Goal: Task Accomplishment & Management: Use online tool/utility

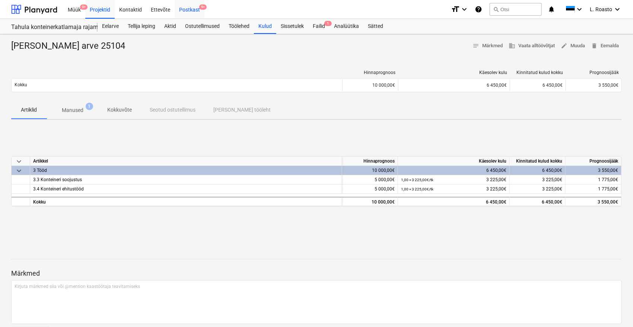
click at [185, 13] on div "Postkast 9+" at bounding box center [190, 9] width 30 height 19
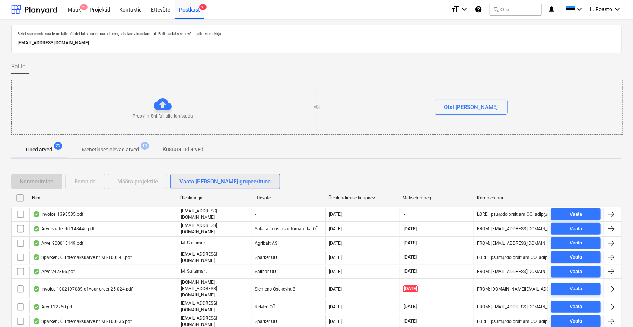
scroll to position [201, 0]
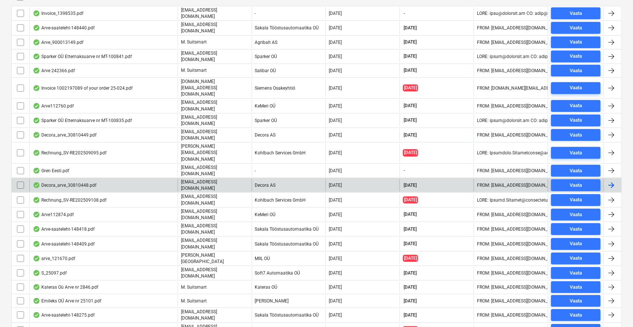
click at [97, 179] on div "Decora_arve_30810448.pdf" at bounding box center [103, 185] width 148 height 13
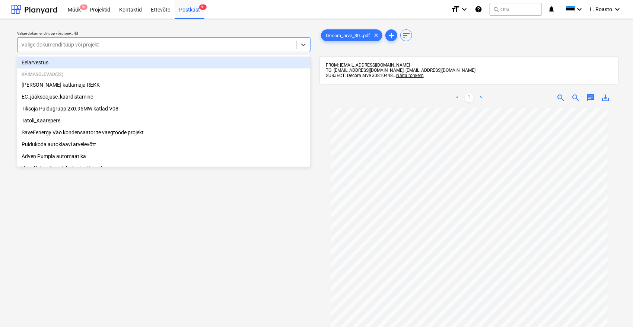
click at [265, 39] on div "Valige dokumendi tüüp või projekt" at bounding box center [163, 44] width 293 height 15
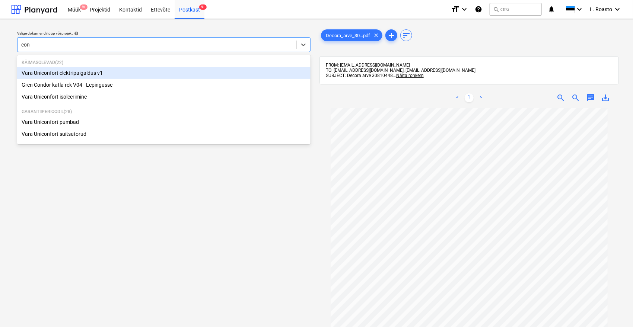
type input "cond"
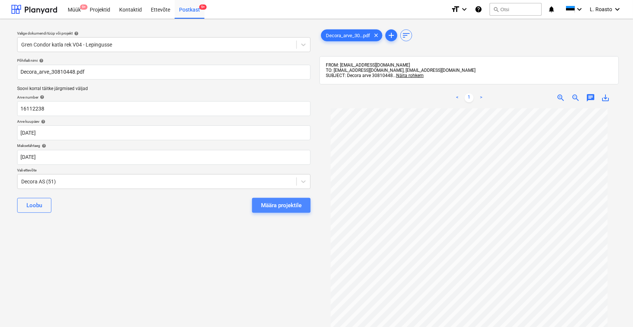
click at [293, 202] on div "Määra projektile" at bounding box center [281, 206] width 41 height 10
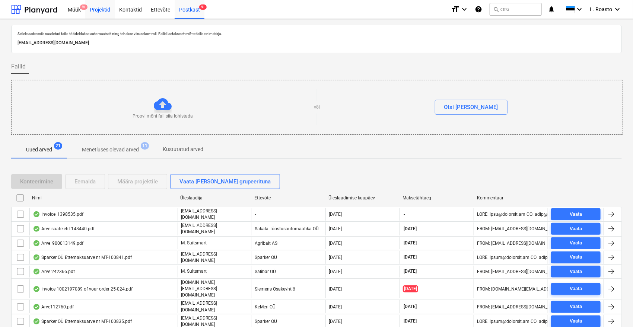
click at [101, 14] on div "Projektid" at bounding box center [99, 9] width 29 height 19
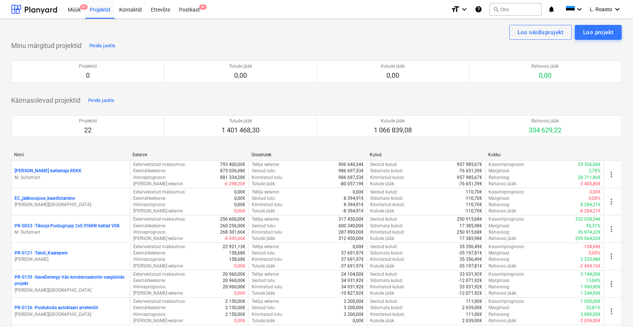
scroll to position [390, 0]
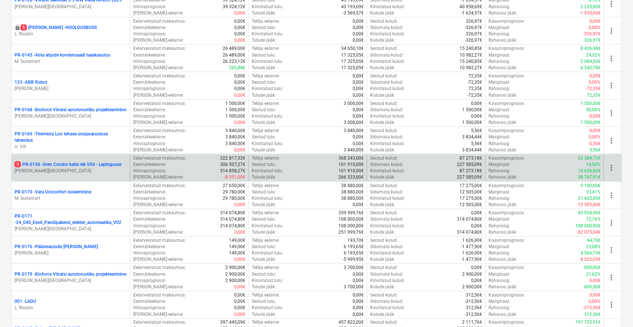
click at [60, 166] on p "3 PR-0136 - Gren Condor katla rek V04 - Lepingusse" at bounding box center [68, 165] width 107 height 6
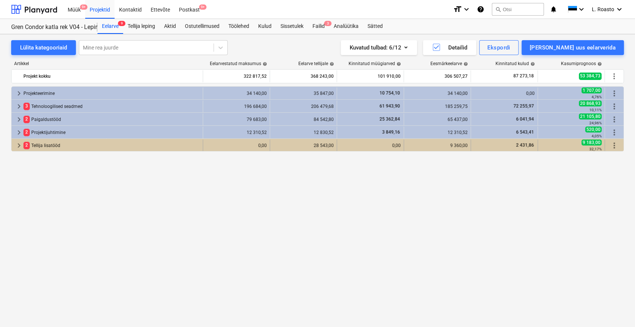
click at [106, 145] on div "2 Tellija lisatööd" at bounding box center [111, 146] width 176 height 12
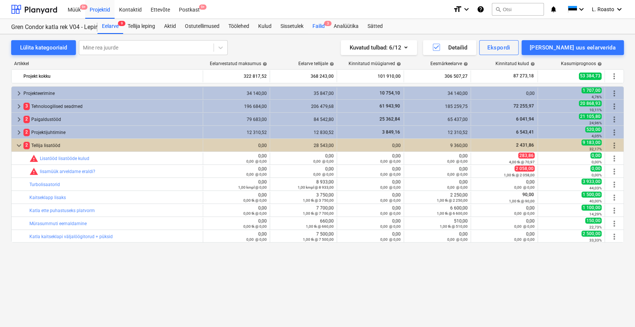
click at [325, 25] on div "Failid 3" at bounding box center [318, 26] width 21 height 15
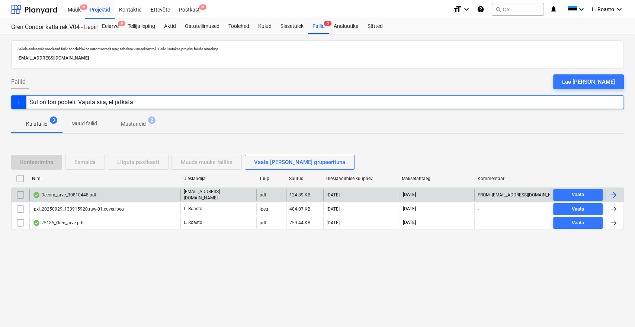
click at [89, 197] on div "Decora_arve_30810448.pdf" at bounding box center [65, 195] width 64 height 6
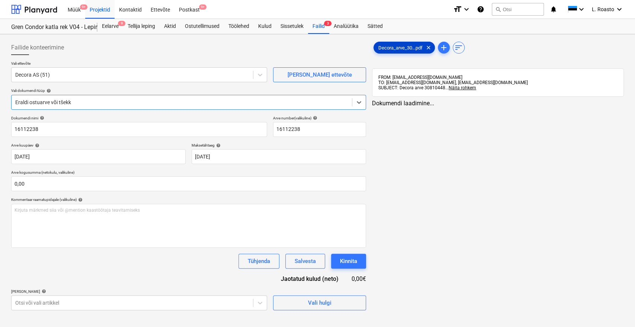
click at [401, 47] on span "Decora_arve_30...pdf" at bounding box center [400, 48] width 53 height 6
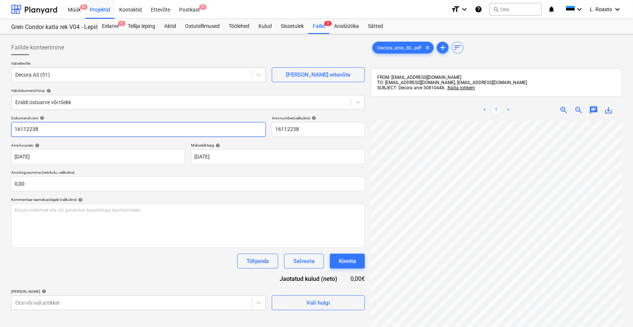
drag, startPoint x: 77, startPoint y: 130, endPoint x: 0, endPoint y: 130, distance: 77.0
click at [0, 130] on div "Failide konteerimine Vali ettevõte Decora AS (51) [PERSON_NAME] uus ettevõte Va…" at bounding box center [316, 233] width 633 height 399
paste input "30810448"
type input "Decora arve 30810448"
click at [307, 131] on input "16112238" at bounding box center [318, 129] width 93 height 15
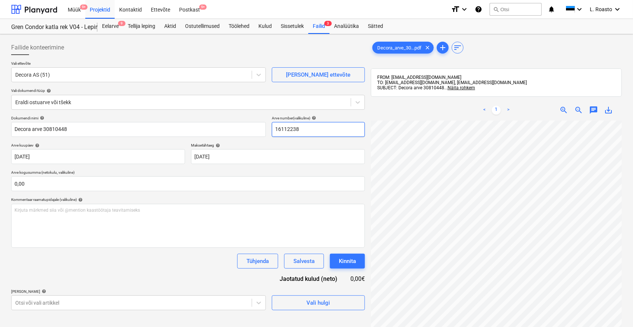
click at [307, 131] on input "16112238" at bounding box center [318, 129] width 93 height 15
paste input "3081044"
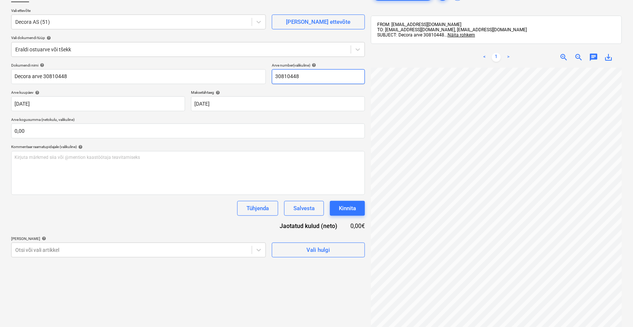
scroll to position [106, 0]
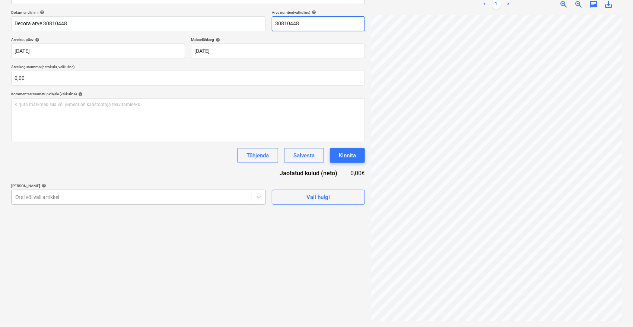
type input "30810448"
click at [139, 196] on div at bounding box center [131, 197] width 233 height 7
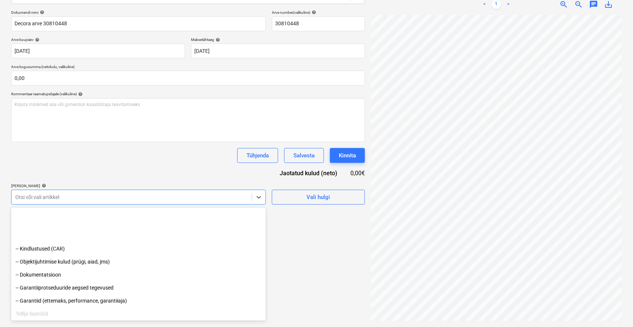
scroll to position [904, 0]
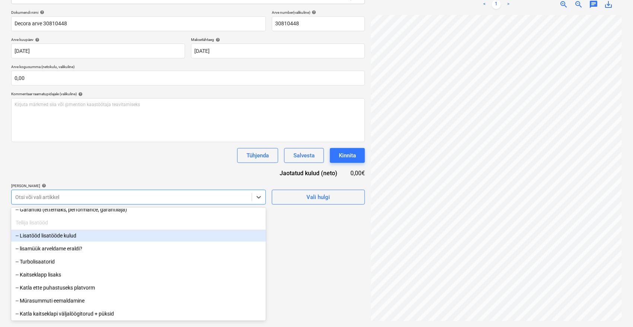
click at [89, 239] on div "-- Lisatööd lisatööde kulud" at bounding box center [138, 236] width 255 height 12
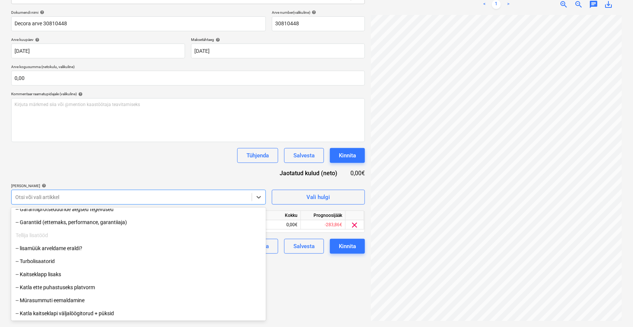
scroll to position [891, 0]
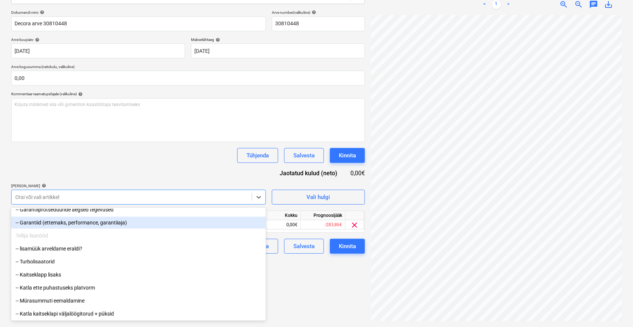
drag, startPoint x: 128, startPoint y: 164, endPoint x: 145, endPoint y: 179, distance: 22.1
click at [128, 164] on div "Dokumendi nimi help Decora arve 30810448 Arve number (valikuline) help 30810448…" at bounding box center [188, 132] width 354 height 244
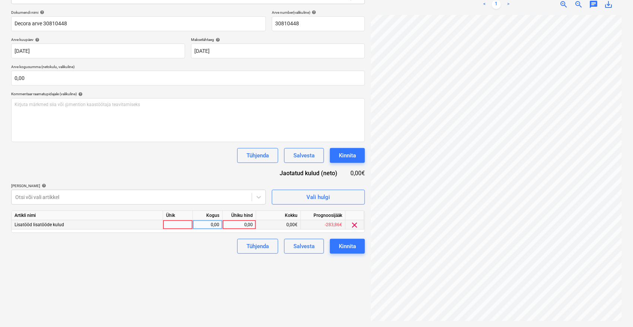
click at [243, 223] on div "0,00" at bounding box center [239, 224] width 27 height 9
click at [251, 222] on div "0,00" at bounding box center [239, 224] width 27 height 9
type input "202,86"
click at [215, 271] on div "Failide konteerimine Vali ettevõte Decora AS (51) [PERSON_NAME] uus ettevõte Va…" at bounding box center [188, 128] width 360 height 393
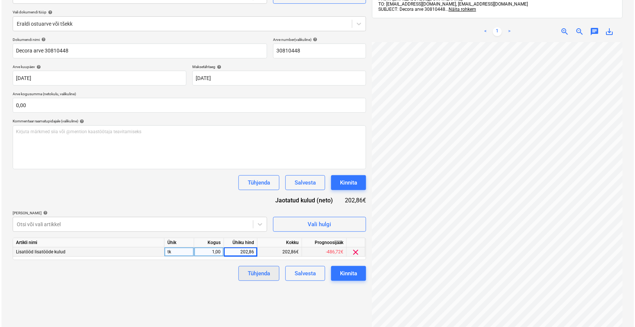
scroll to position [64, 0]
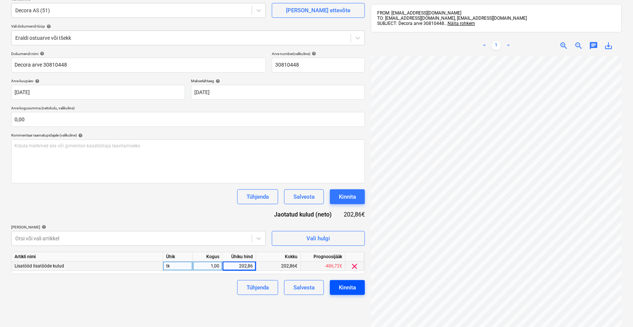
click at [353, 292] on div "Kinnita" at bounding box center [347, 288] width 17 height 10
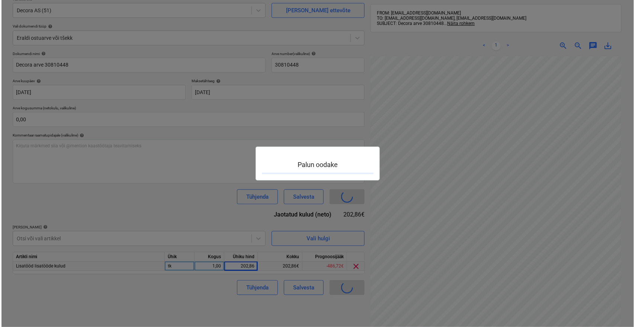
scroll to position [7, 30]
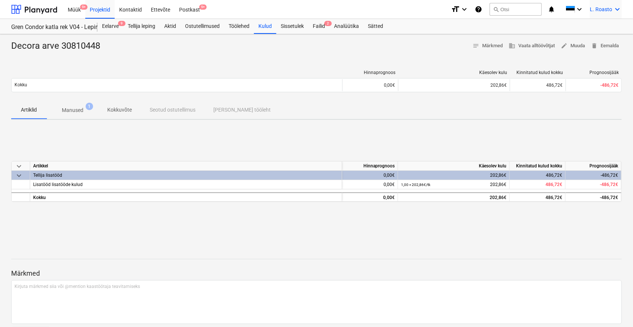
click at [615, 12] on icon "keyboard_arrow_down" at bounding box center [617, 9] width 9 height 9
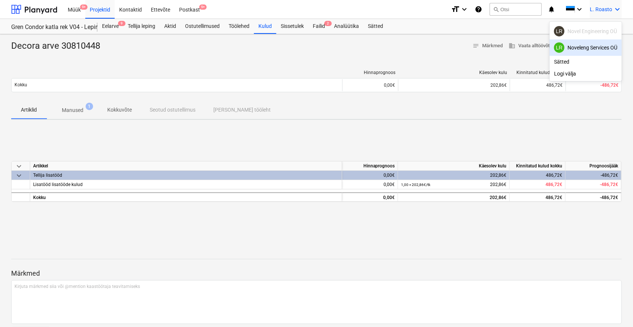
click at [606, 44] on div "LR Noveleng Services OÜ" at bounding box center [585, 47] width 63 height 10
